Goal: Task Accomplishment & Management: Complete application form

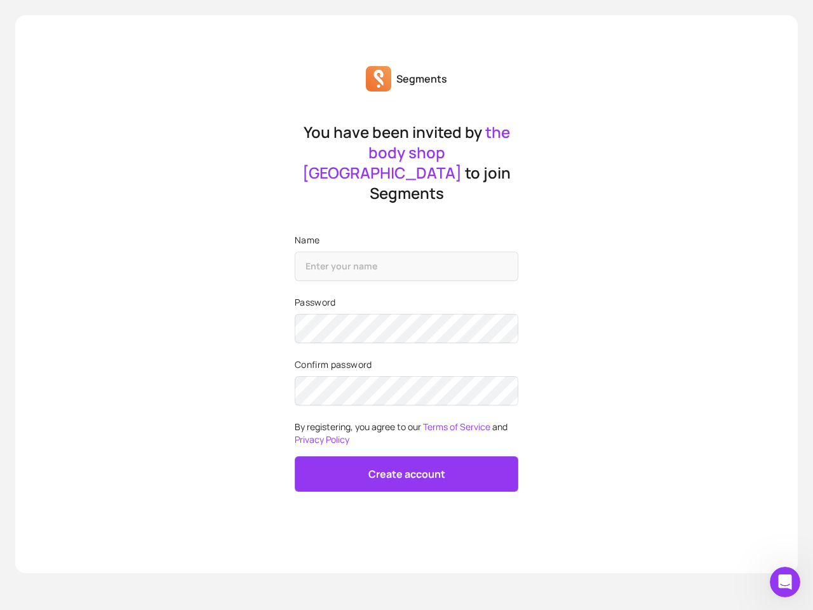
click at [785, 582] on icon "Open Intercom Messenger" at bounding box center [785, 582] width 21 height 21
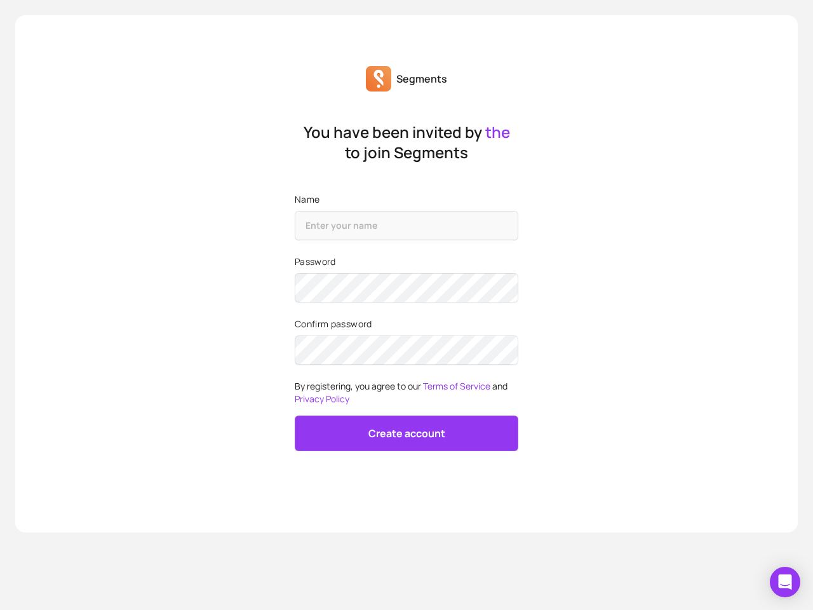
click at [404, 305] on div "Password" at bounding box center [407, 281] width 224 height 52
click at [785, 582] on icon "Open Intercom Messenger" at bounding box center [785, 581] width 13 height 15
